Goal: Information Seeking & Learning: Learn about a topic

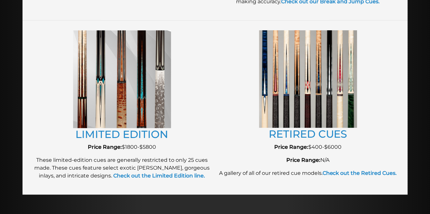
scroll to position [717, 0]
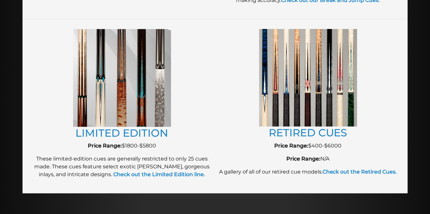
click at [280, 106] on img at bounding box center [308, 78] width 98 height 98
click at [319, 107] on img at bounding box center [308, 78] width 98 height 98
click at [303, 136] on link "RETIRED CUES" at bounding box center [308, 132] width 79 height 13
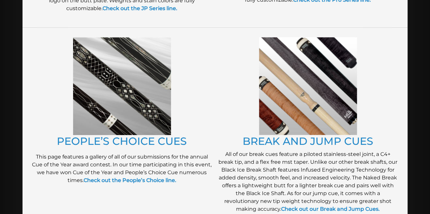
scroll to position [508, 0]
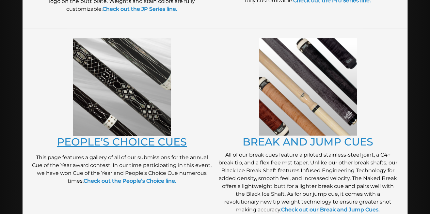
click at [120, 142] on link "PEOPLE’S CHOICE CUES" at bounding box center [122, 142] width 130 height 13
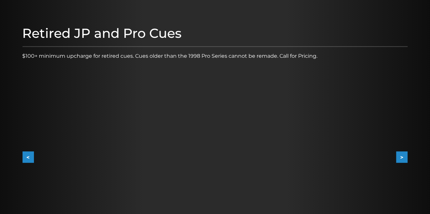
scroll to position [61, 0]
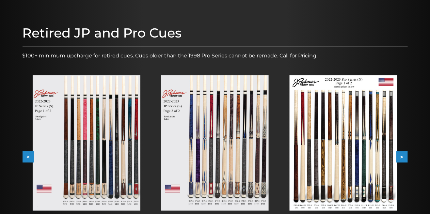
click at [404, 159] on button ">" at bounding box center [402, 157] width 11 height 11
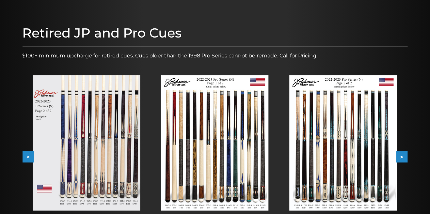
click at [407, 159] on button ">" at bounding box center [402, 157] width 11 height 11
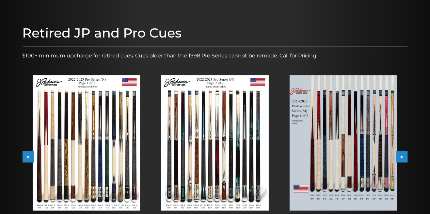
click at [408, 158] on button ">" at bounding box center [402, 157] width 11 height 11
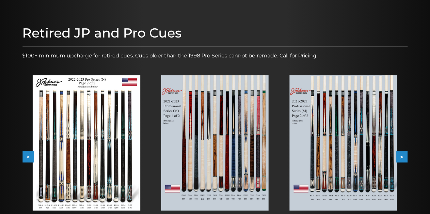
click at [405, 158] on button ">" at bounding box center [402, 157] width 11 height 11
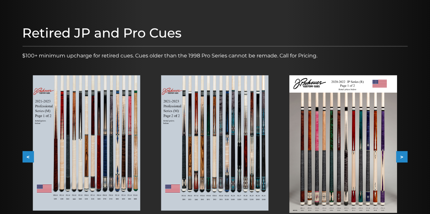
click at [405, 157] on button ">" at bounding box center [402, 157] width 11 height 11
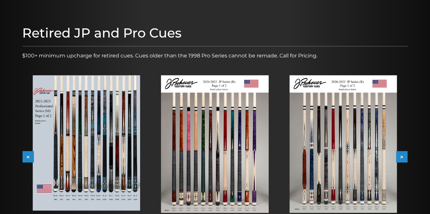
click at [406, 158] on button ">" at bounding box center [402, 157] width 11 height 11
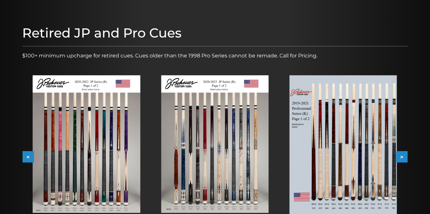
click at [407, 157] on button ">" at bounding box center [402, 157] width 11 height 11
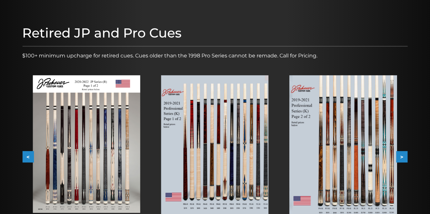
click at [408, 155] on div "Retired JP and Pro Cues $100+ minimum upcharge for retired cues. Cues older tha…" at bounding box center [215, 137] width 392 height 231
click at [405, 160] on button ">" at bounding box center [402, 157] width 11 height 11
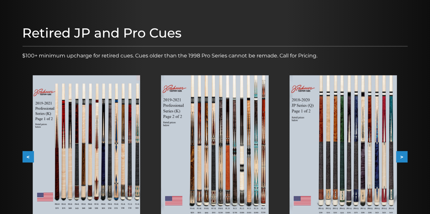
click at [407, 159] on button ">" at bounding box center [402, 157] width 11 height 11
click at [408, 159] on button ">" at bounding box center [402, 157] width 11 height 11
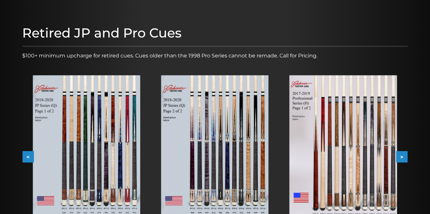
click at [406, 159] on button ">" at bounding box center [402, 157] width 11 height 11
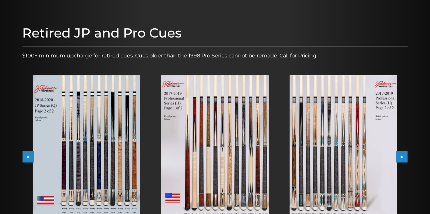
click at [406, 158] on button ">" at bounding box center [402, 157] width 11 height 11
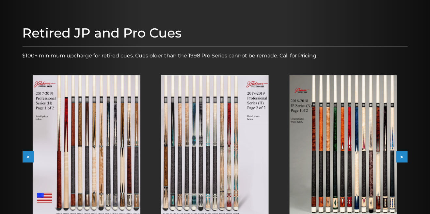
click at [406, 158] on button ">" at bounding box center [402, 157] width 11 height 11
click at [407, 158] on button ">" at bounding box center [402, 157] width 11 height 11
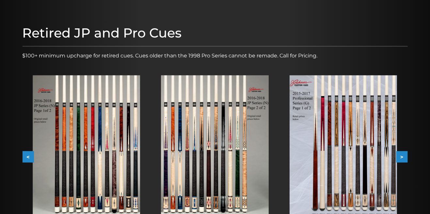
click at [25, 160] on button "<" at bounding box center [28, 157] width 11 height 11
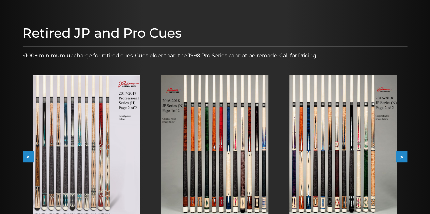
click at [28, 154] on button "<" at bounding box center [28, 157] width 11 height 11
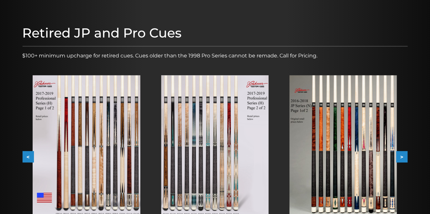
click at [26, 154] on button "<" at bounding box center [28, 157] width 11 height 11
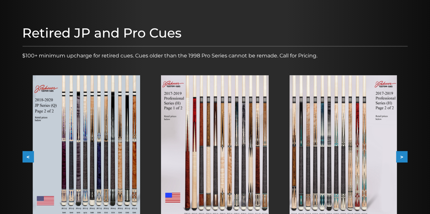
click at [23, 156] on button "<" at bounding box center [28, 157] width 11 height 11
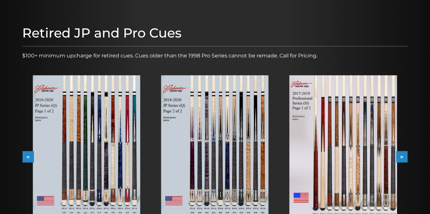
click at [22, 155] on div "Retired JP and Pro Cues $100+ minimum upcharge for retired cues. Cues older tha…" at bounding box center [215, 137] width 392 height 231
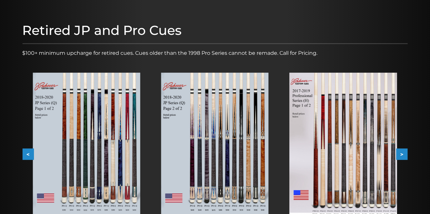
scroll to position [85, 0]
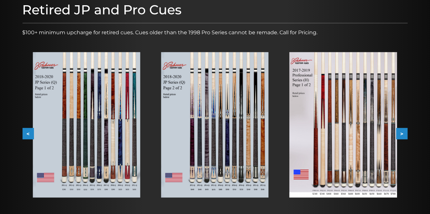
click at [22, 122] on div "Retired JP and Pro Cues $100+ minimum upcharge for retired cues. Cues older tha…" at bounding box center [215, 114] width 392 height 231
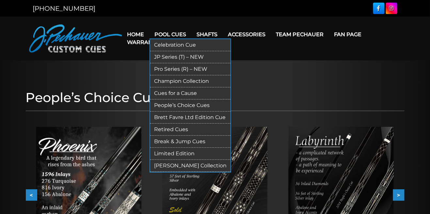
click at [181, 31] on link "Pool Cues" at bounding box center [171, 34] width 42 height 17
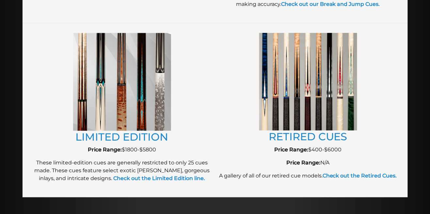
scroll to position [713, 0]
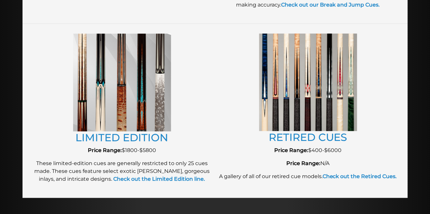
click at [131, 107] on img at bounding box center [122, 83] width 98 height 98
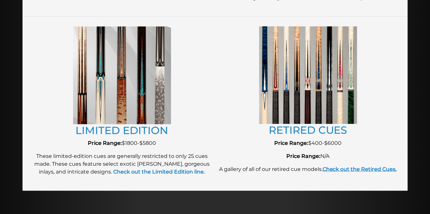
click at [371, 170] on strong "Check out the Retired Cues." at bounding box center [360, 169] width 74 height 6
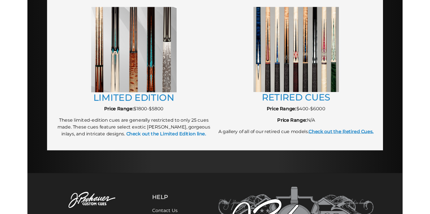
scroll to position [751, 0]
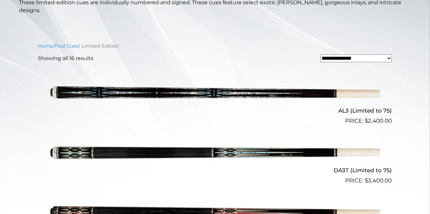
scroll to position [160, 0]
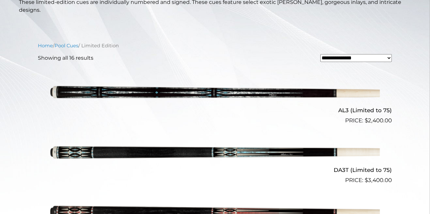
click at [70, 54] on p "Showing all 16 results" at bounding box center [66, 58] width 56 height 8
click at [62, 54] on p "Showing all 16 results" at bounding box center [66, 58] width 56 height 8
click at [359, 54] on select "**********" at bounding box center [356, 58] width 72 height 8
select select "****"
click at [320, 54] on select "**********" at bounding box center [356, 58] width 72 height 8
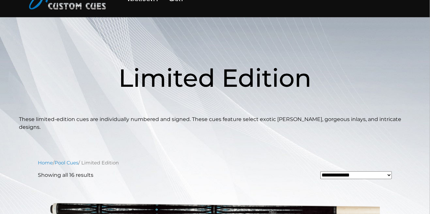
scroll to position [43, 0]
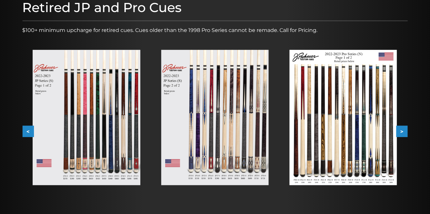
scroll to position [89, 0]
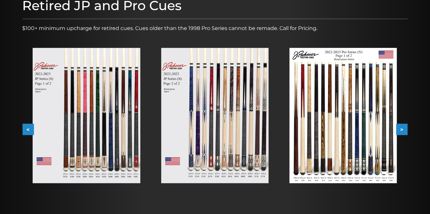
click at [410, 127] on div "Retired JP and Pro Cues $100+ minimum upcharge for retired cues. Cues older tha…" at bounding box center [215, 109] width 392 height 231
click at [405, 132] on button ">" at bounding box center [402, 129] width 11 height 11
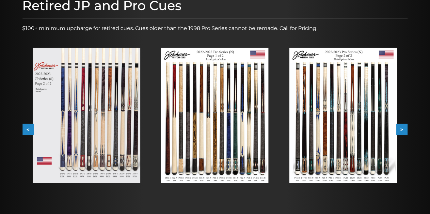
click at [409, 132] on div "Retired JP and Pro Cues $100+ minimum upcharge for retired cues. Cues older tha…" at bounding box center [215, 109] width 392 height 231
click at [404, 134] on button ">" at bounding box center [402, 129] width 11 height 11
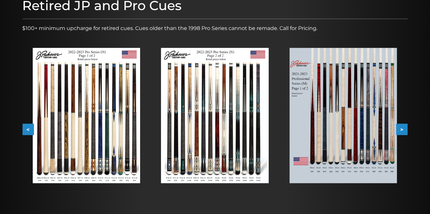
click at [406, 130] on button ">" at bounding box center [402, 129] width 11 height 11
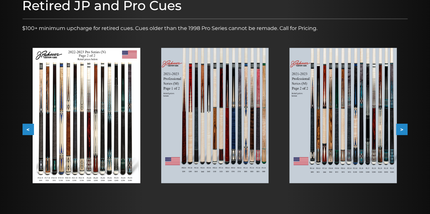
click at [406, 131] on button ">" at bounding box center [402, 129] width 11 height 11
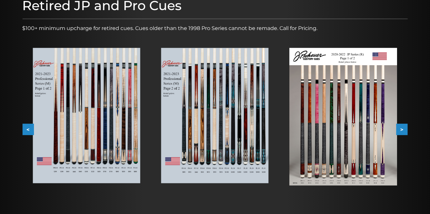
click at [406, 130] on button ">" at bounding box center [402, 129] width 11 height 11
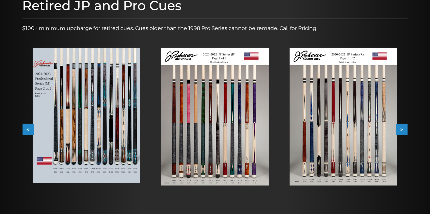
click at [407, 129] on button ">" at bounding box center [402, 129] width 11 height 11
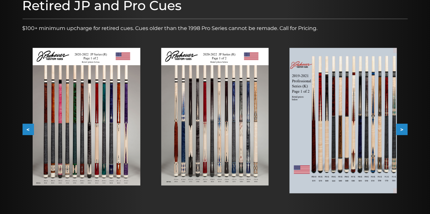
click at [403, 126] on button ">" at bounding box center [402, 129] width 11 height 11
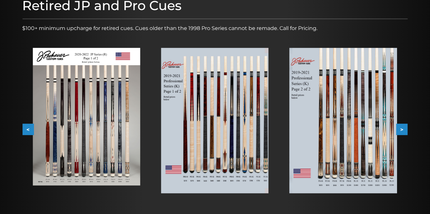
click at [400, 131] on button ">" at bounding box center [402, 129] width 11 height 11
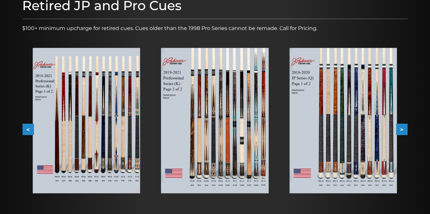
click at [405, 126] on button ">" at bounding box center [402, 129] width 11 height 11
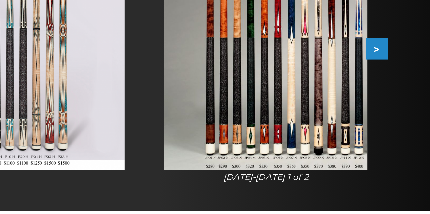
scroll to position [90, 0]
